Goal: Task Accomplishment & Management: Complete application form

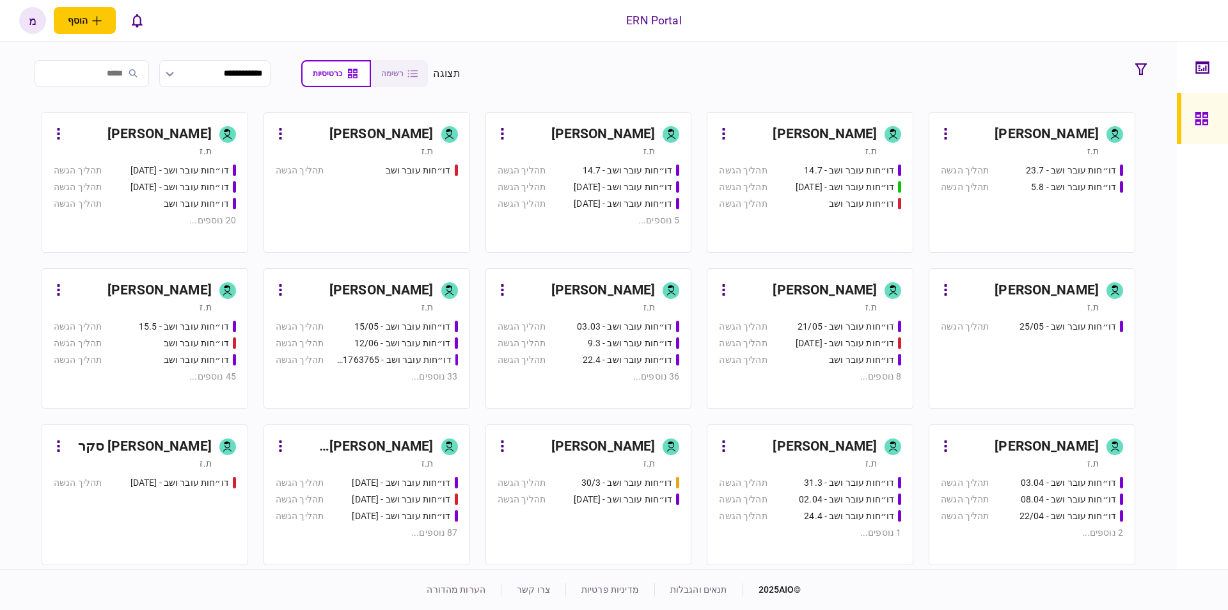
click at [988, 127] on div "[PERSON_NAME]" at bounding box center [1027, 134] width 143 height 20
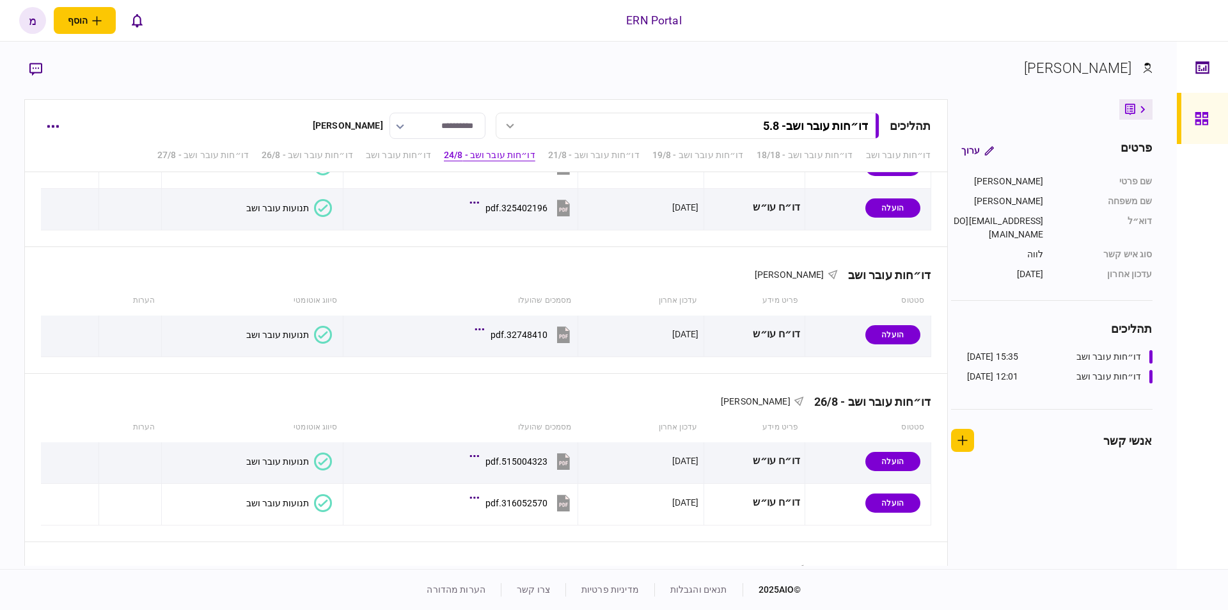
scroll to position [1008, 0]
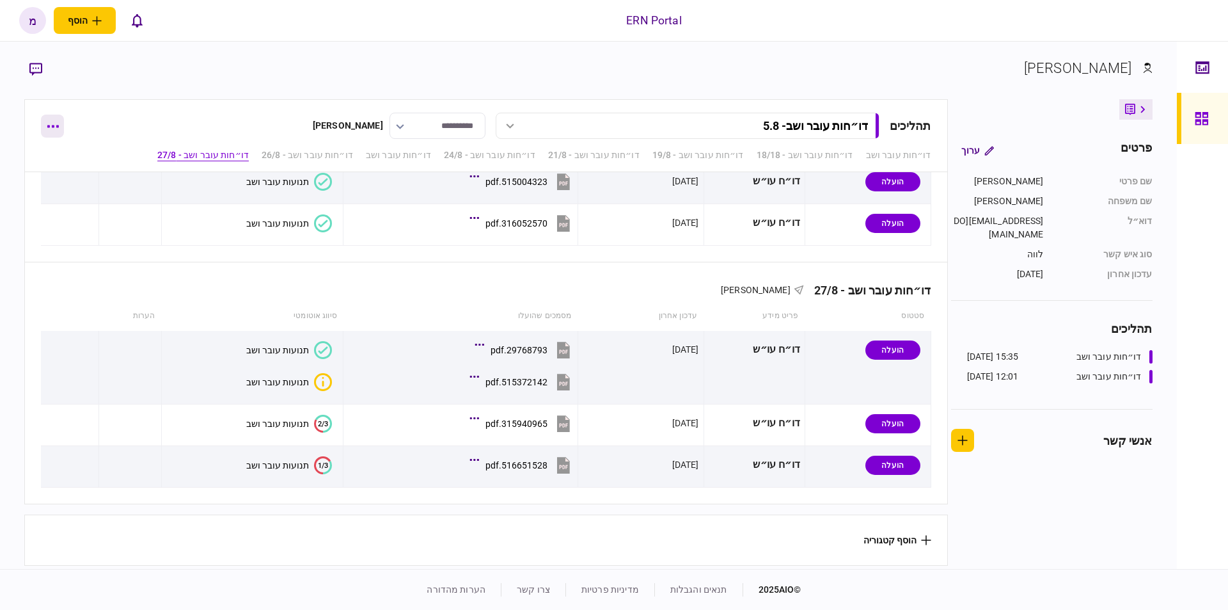
click at [57, 127] on icon "button" at bounding box center [53, 126] width 12 height 3
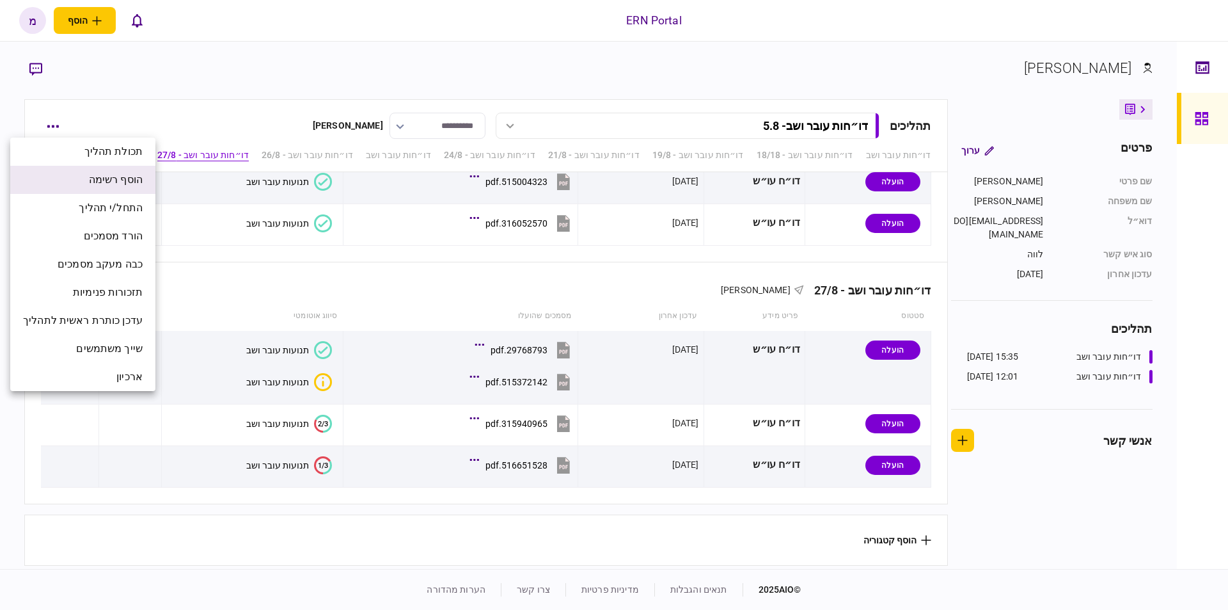
click at [100, 175] on span "הוסף רשימה" at bounding box center [116, 179] width 54 height 15
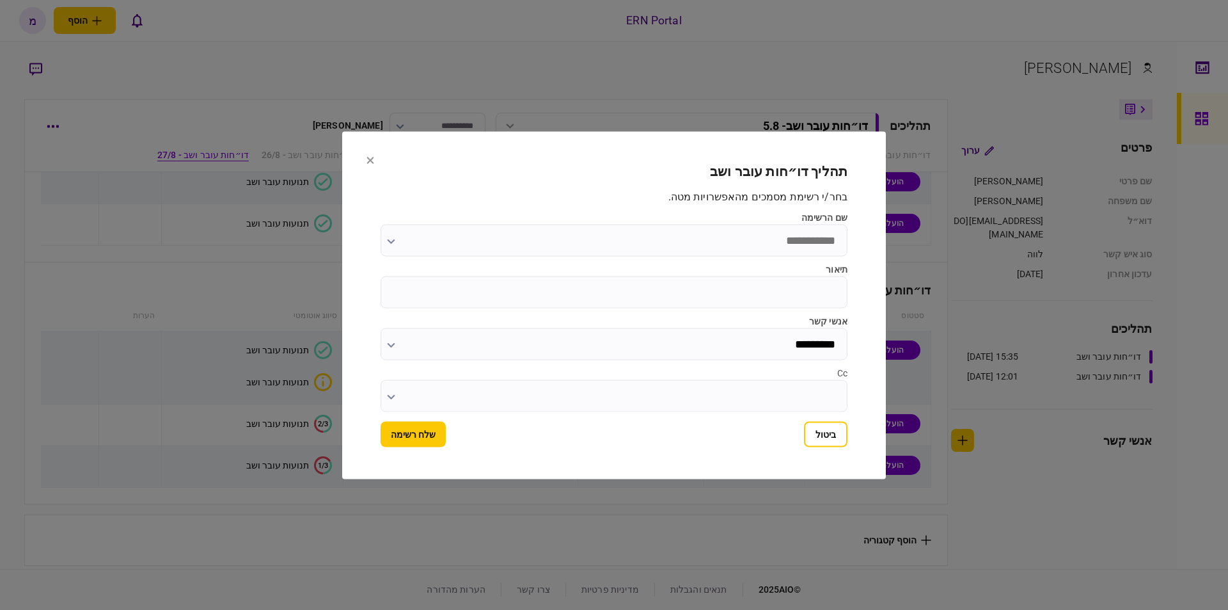
click at [771, 251] on input "שם הרשימה" at bounding box center [614, 240] width 467 height 32
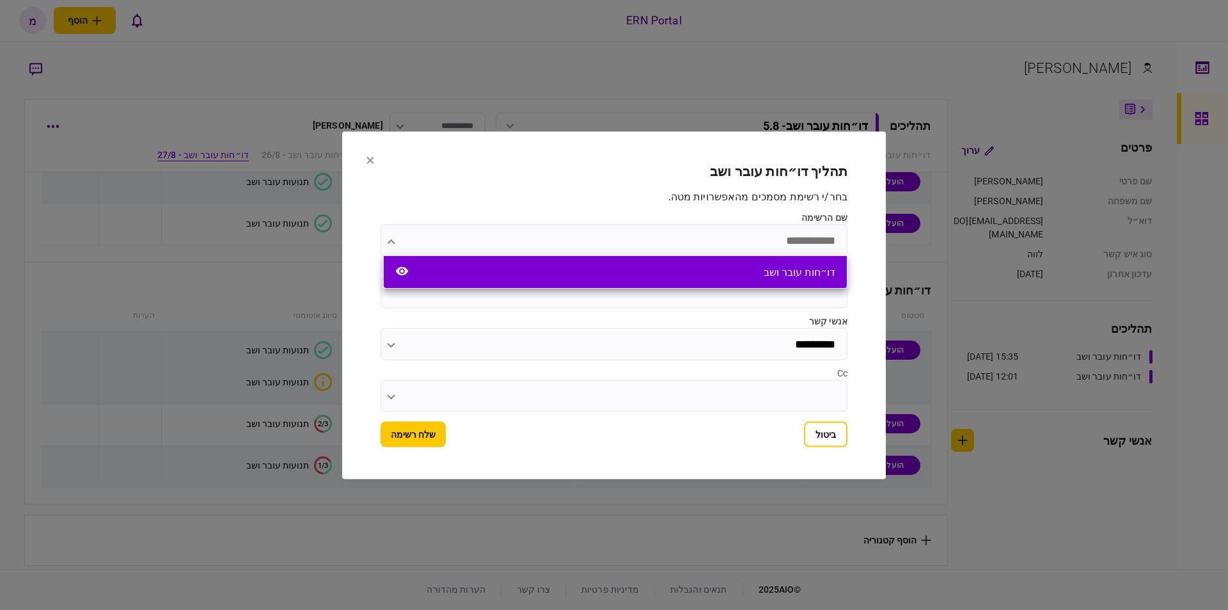
click at [798, 267] on div "דו״חות עובר ושב" at bounding box center [800, 272] width 72 height 12
type input "**********"
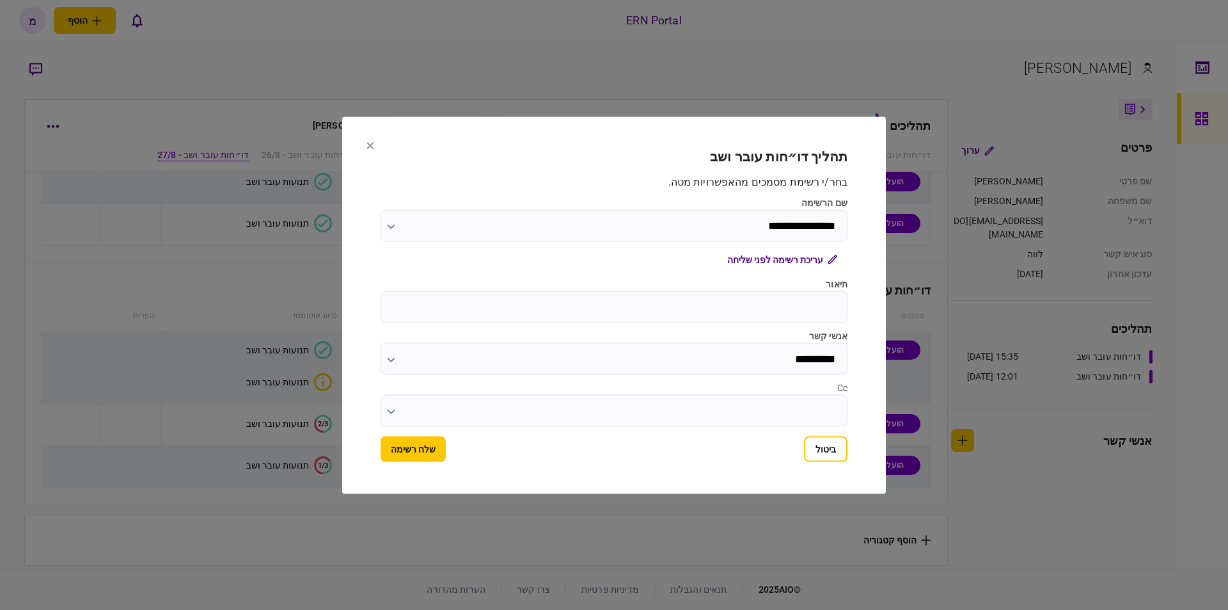
click at [783, 288] on label "תיאור" at bounding box center [614, 283] width 467 height 13
click at [783, 290] on input "תיאור" at bounding box center [614, 306] width 467 height 32
click at [767, 315] on input "תיאור" at bounding box center [614, 306] width 467 height 32
type input "****"
click at [412, 450] on button "שלח רשימה" at bounding box center [413, 449] width 65 height 26
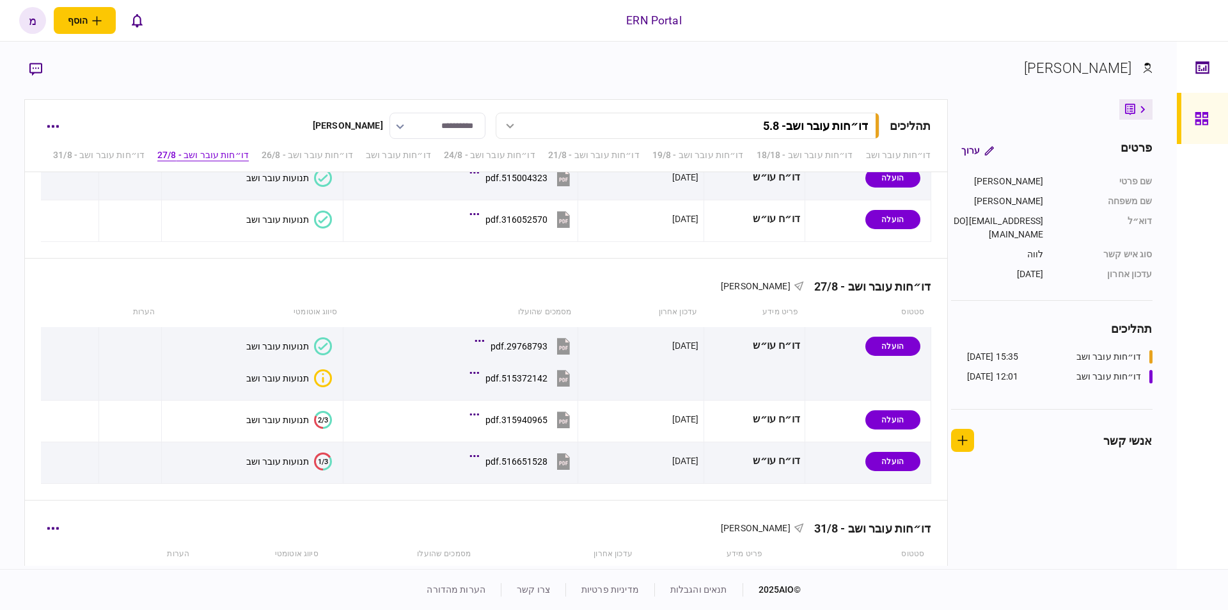
scroll to position [1134, 0]
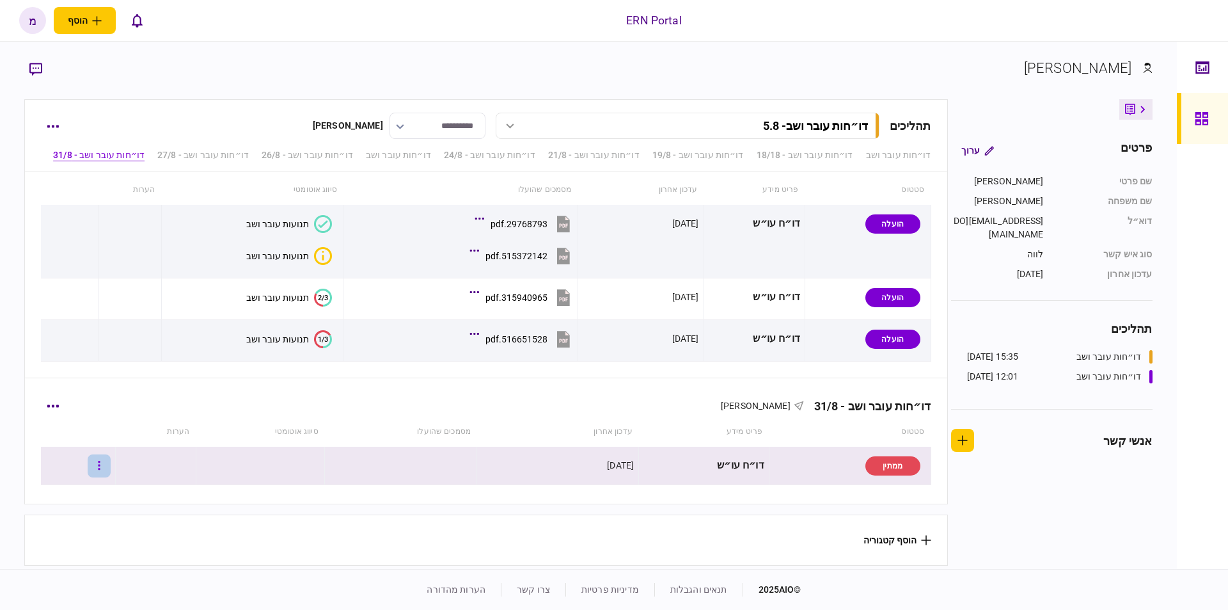
click at [111, 455] on button "button" at bounding box center [99, 465] width 23 height 23
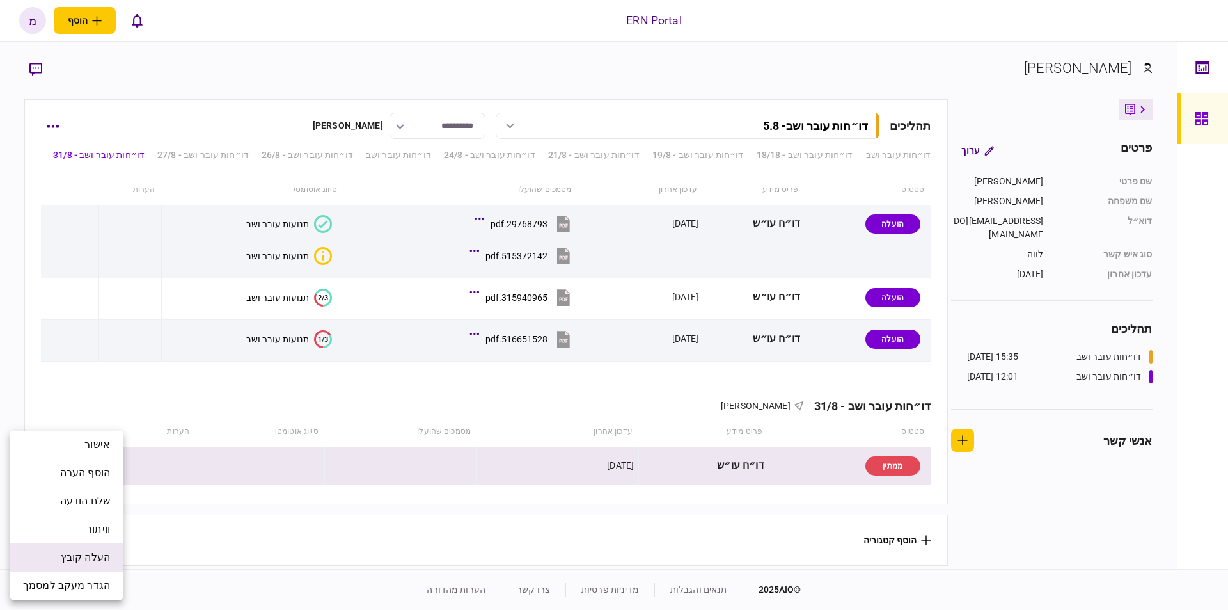
click at [93, 551] on span "העלה קובץ" at bounding box center [85, 557] width 49 height 15
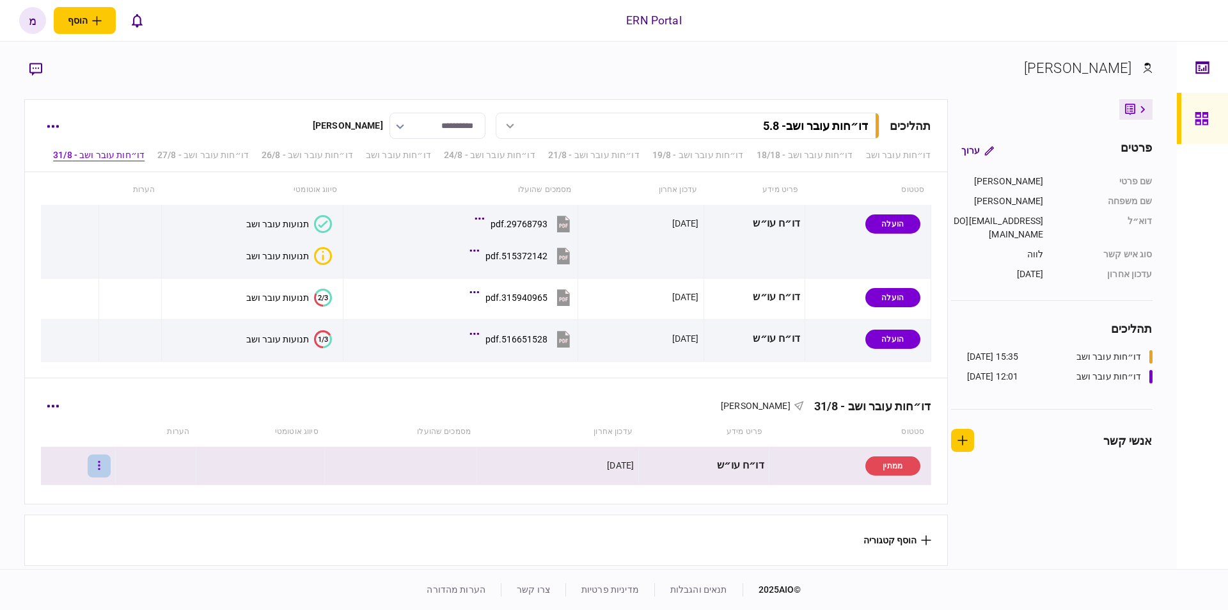
click at [106, 454] on button "button" at bounding box center [99, 465] width 23 height 23
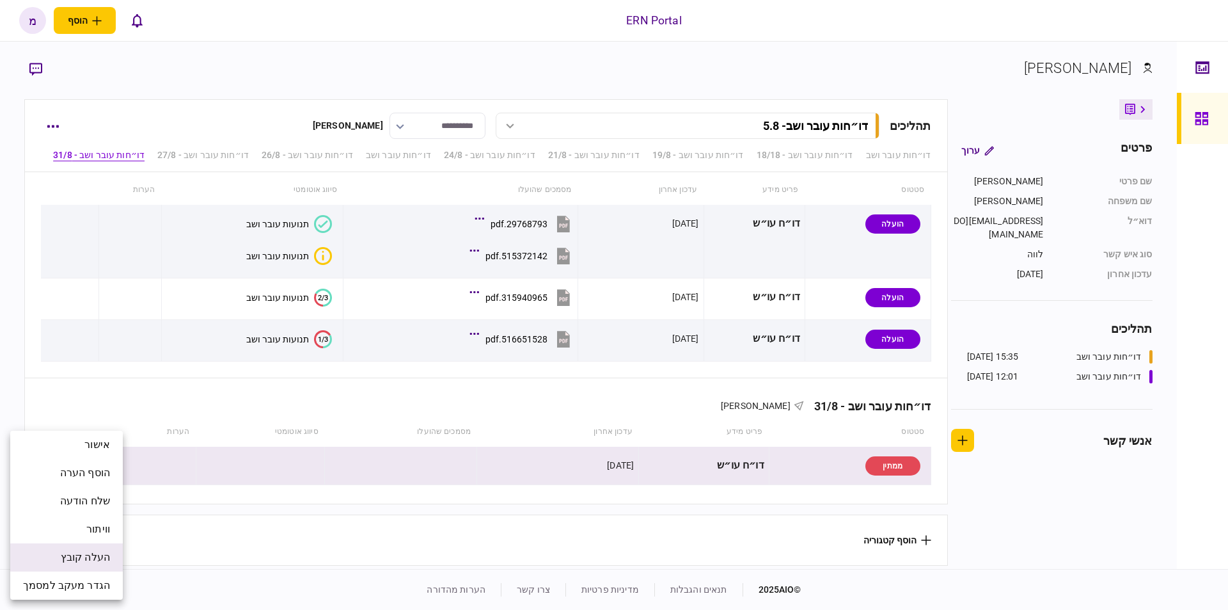
click at [86, 559] on span "העלה קובץ" at bounding box center [85, 557] width 49 height 15
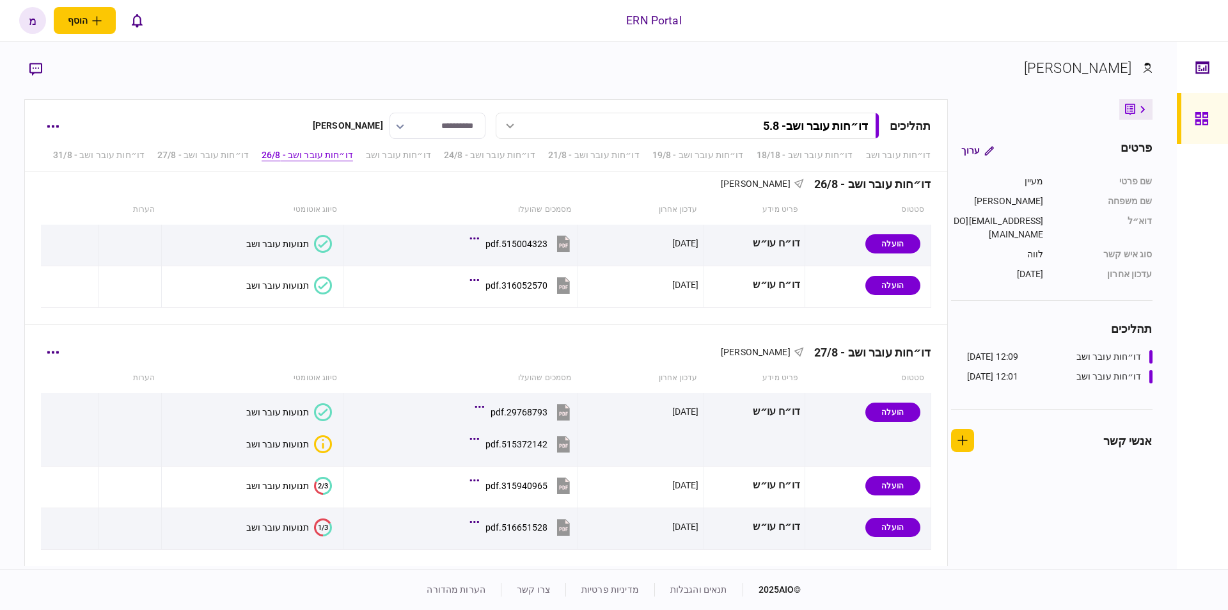
scroll to position [1135, 0]
